Goal: Task Accomplishment & Management: Use online tool/utility

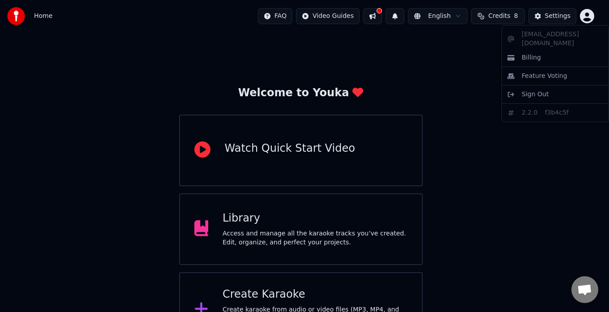
click at [588, 18] on html "Home FAQ Video Guides English Credits 8 Settings Welcome to Youka Watch Quick S…" at bounding box center [304, 173] width 609 height 347
click at [496, 132] on html "Home FAQ Video Guides English Credits 8 Settings Welcome to Youka Watch Quick S…" at bounding box center [304, 173] width 609 height 347
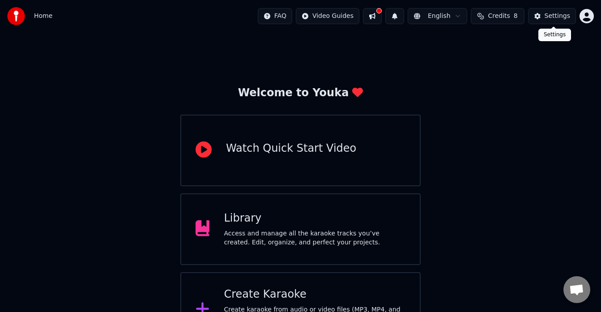
click at [558, 17] on div "Settings" at bounding box center [558, 16] width 26 height 9
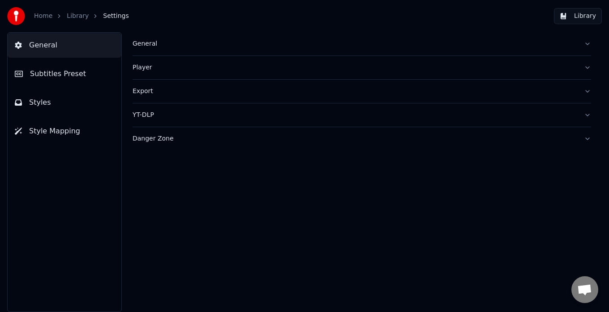
click at [75, 132] on span "Style Mapping" at bounding box center [54, 131] width 51 height 11
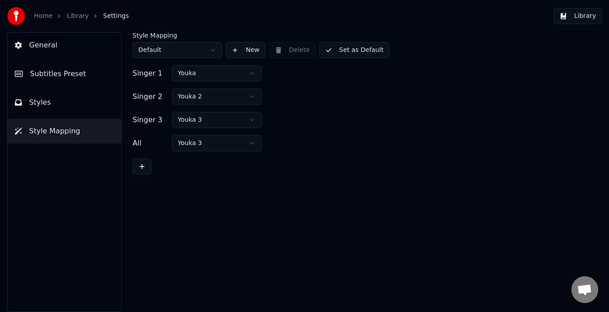
click at [46, 51] on button "General" at bounding box center [65, 45] width 114 height 25
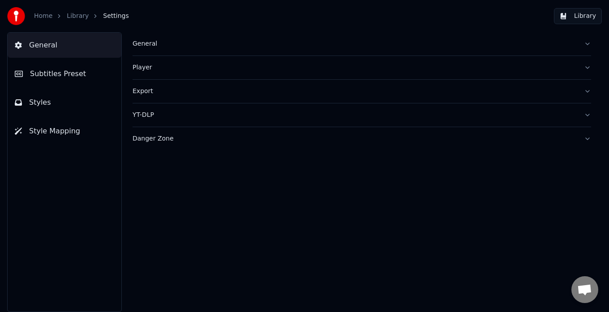
click at [42, 14] on link "Home" at bounding box center [43, 16] width 18 height 9
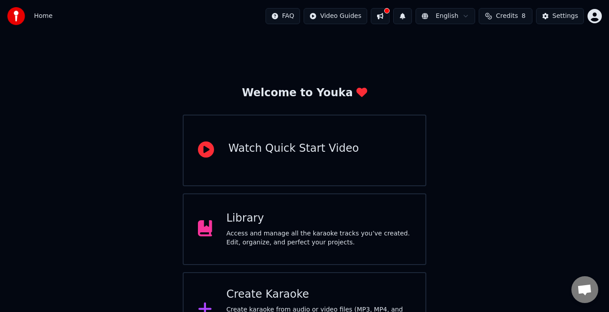
click at [461, 17] on html "Home FAQ Video Guides English Credits 8 Settings Welcome to Youka Watch Quick S…" at bounding box center [304, 173] width 609 height 347
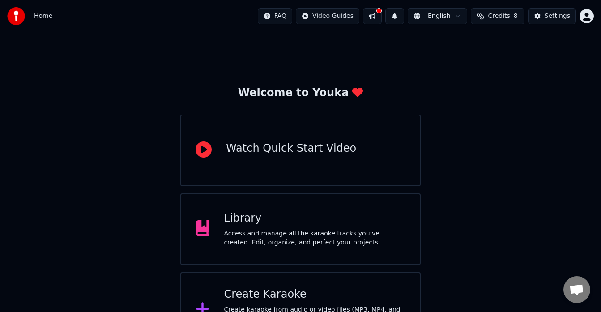
click at [537, 94] on html "Home FAQ Video Guides English Credits 8 Settings Welcome to Youka Watch Quick S…" at bounding box center [300, 173] width 601 height 347
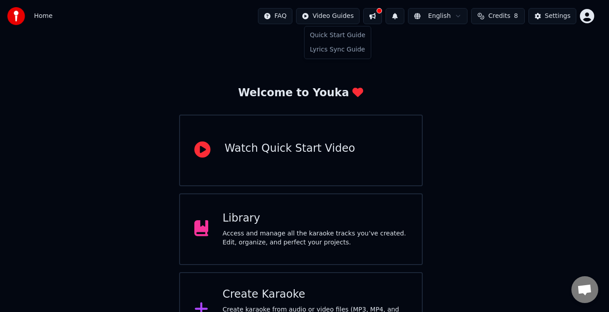
click at [337, 22] on html "Home FAQ Video Guides English Credits 8 Settings Welcome to Youka Watch Quick S…" at bounding box center [304, 173] width 609 height 347
click at [337, 35] on div "Quick Start Guide" at bounding box center [337, 35] width 63 height 14
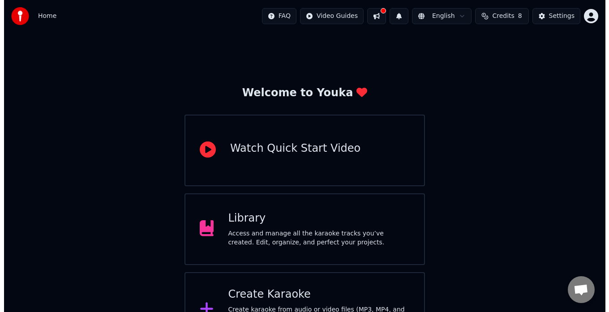
scroll to position [35, 0]
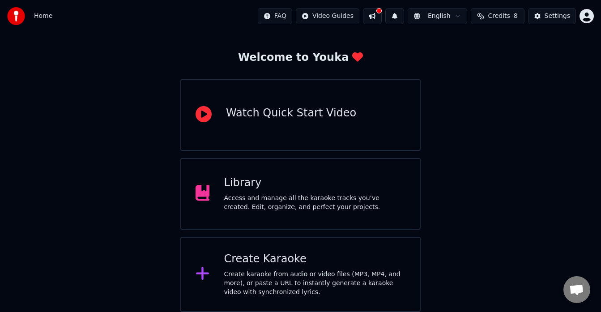
click at [267, 261] on div "Create Karaoke" at bounding box center [315, 259] width 182 height 14
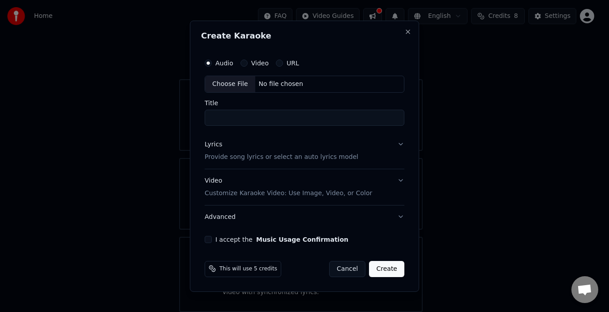
click at [401, 144] on button "Lyrics Provide song lyrics or select an auto lyrics model" at bounding box center [305, 151] width 200 height 36
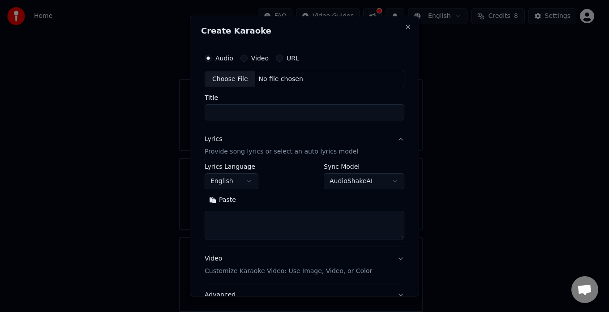
click at [235, 74] on div "Choose File" at bounding box center [230, 79] width 50 height 16
type input "**********"
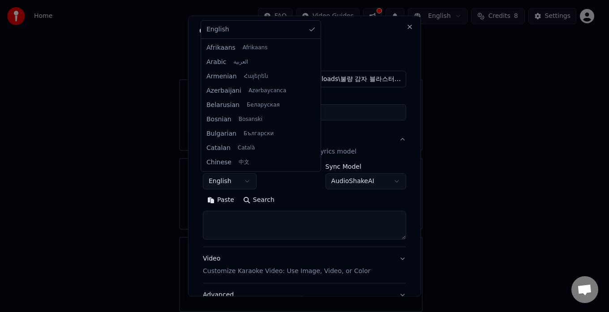
click at [248, 184] on body "**********" at bounding box center [300, 138] width 601 height 347
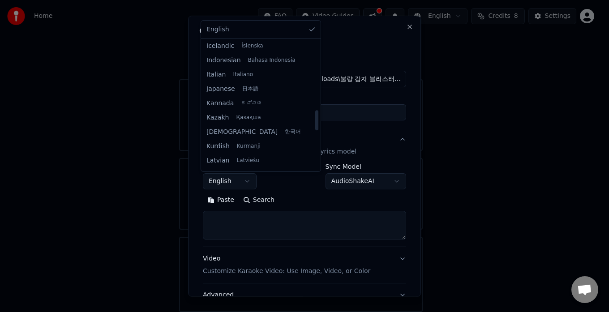
scroll to position [329, 0]
select select "**"
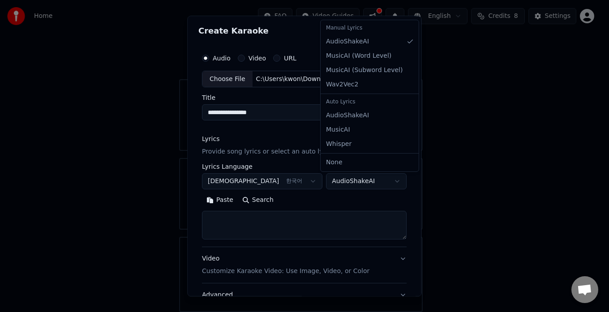
click at [395, 182] on body "**********" at bounding box center [300, 138] width 601 height 347
select select "**********"
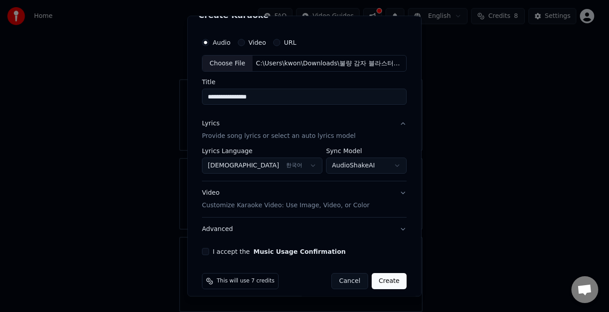
scroll to position [23, 0]
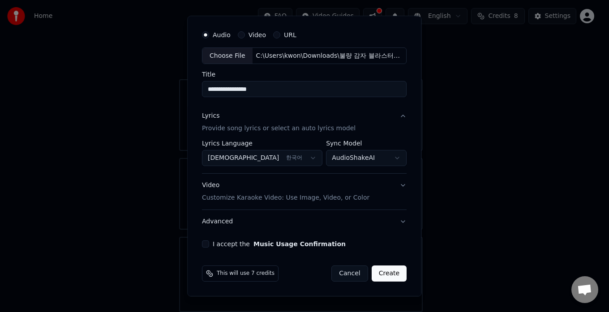
click at [398, 184] on button "Video Customize Karaoke Video: Use Image, Video, or Color" at bounding box center [304, 192] width 205 height 36
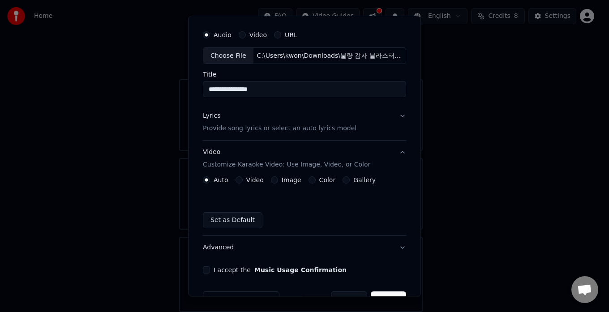
click at [207, 268] on button "I accept the Music Usage Confirmation" at bounding box center [206, 270] width 7 height 7
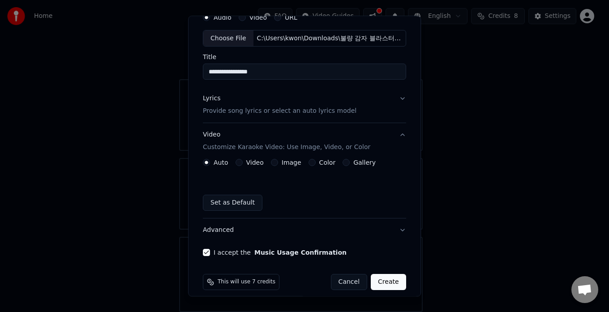
scroll to position [49, 0]
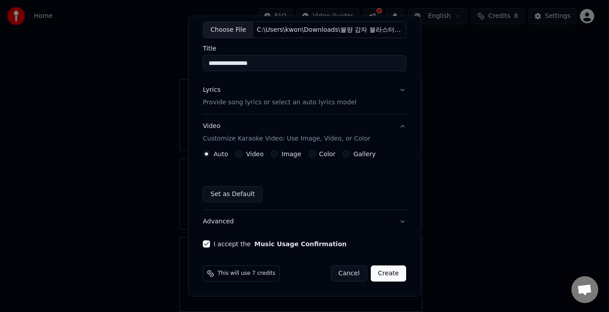
click at [392, 279] on button "Create" at bounding box center [388, 274] width 35 height 16
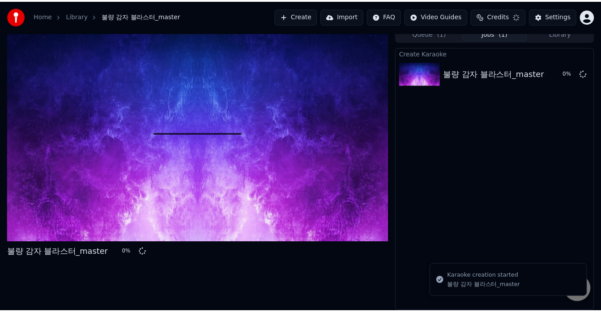
scroll to position [7, 0]
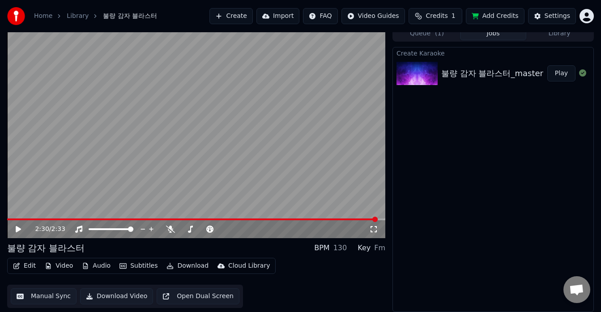
click at [562, 77] on button "Play" at bounding box center [561, 73] width 28 height 16
click at [225, 232] on span at bounding box center [222, 228] width 5 height 5
click at [370, 181] on video at bounding box center [196, 132] width 378 height 213
